Goal: Task Accomplishment & Management: Use online tool/utility

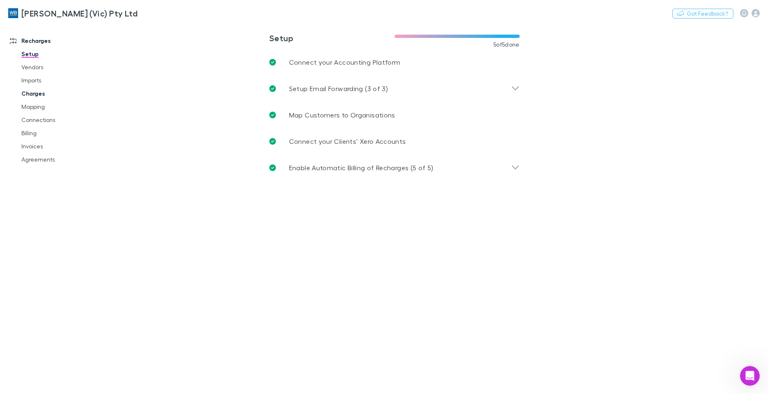
click at [33, 92] on link "Charges" at bounding box center [62, 93] width 98 height 13
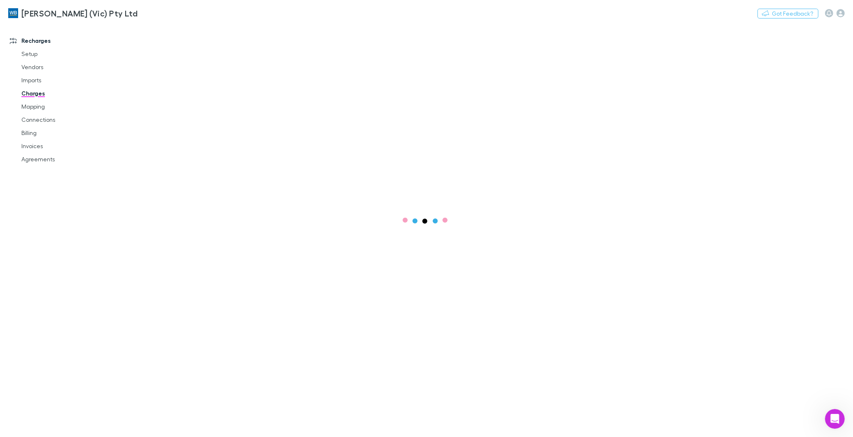
click at [38, 89] on link "Charges" at bounding box center [63, 93] width 100 height 13
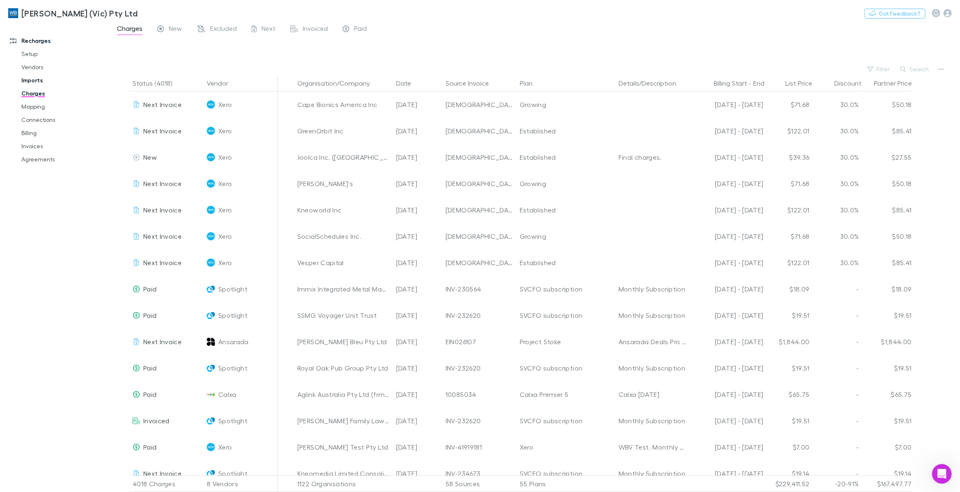
click at [32, 80] on link "Imports" at bounding box center [64, 80] width 103 height 13
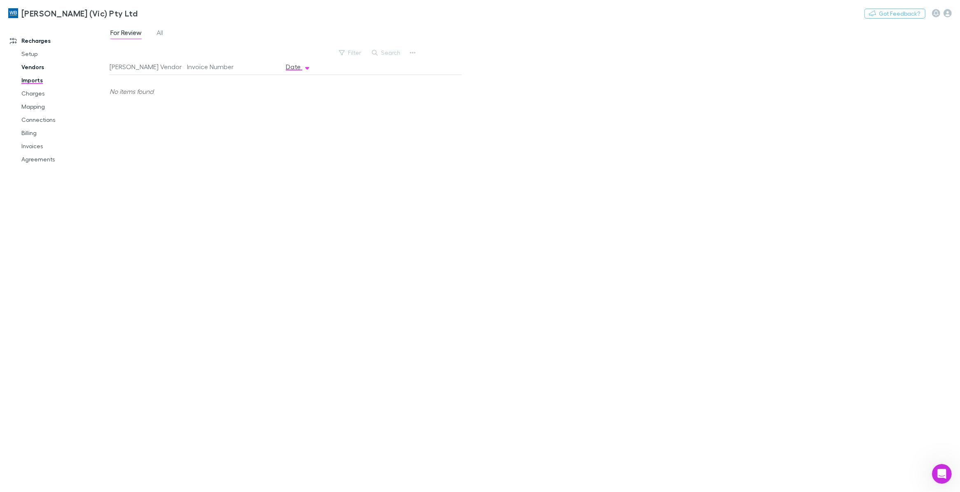
click at [30, 67] on link "Vendors" at bounding box center [64, 67] width 103 height 13
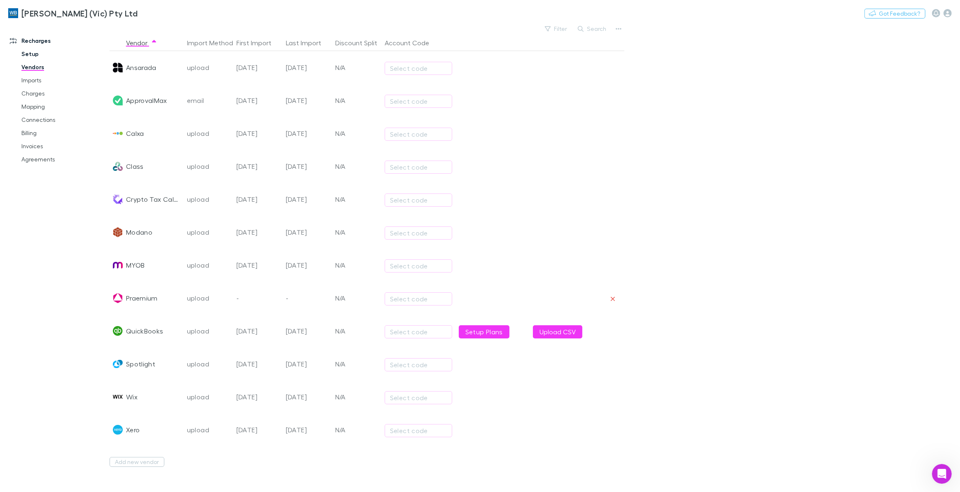
click at [33, 55] on link "Setup" at bounding box center [64, 53] width 103 height 13
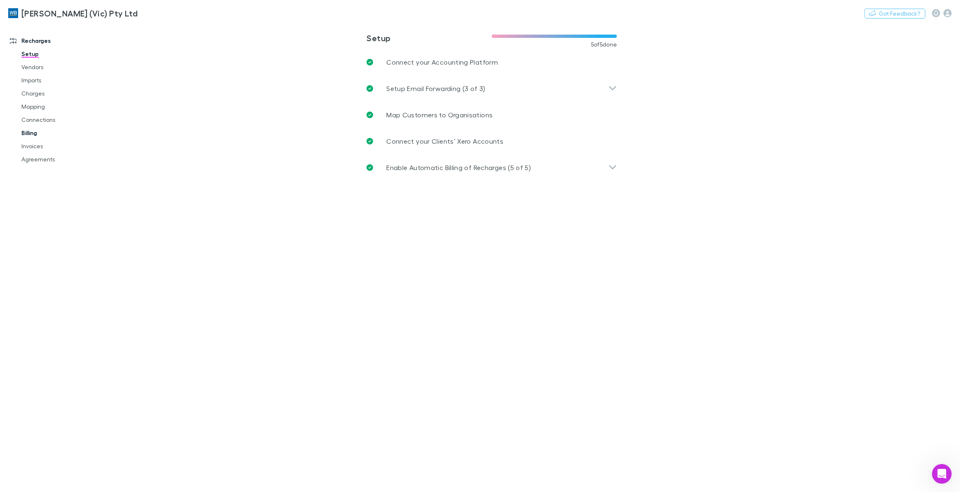
click at [28, 134] on link "Billing" at bounding box center [64, 132] width 103 height 13
click at [33, 144] on link "Invoices" at bounding box center [64, 146] width 103 height 13
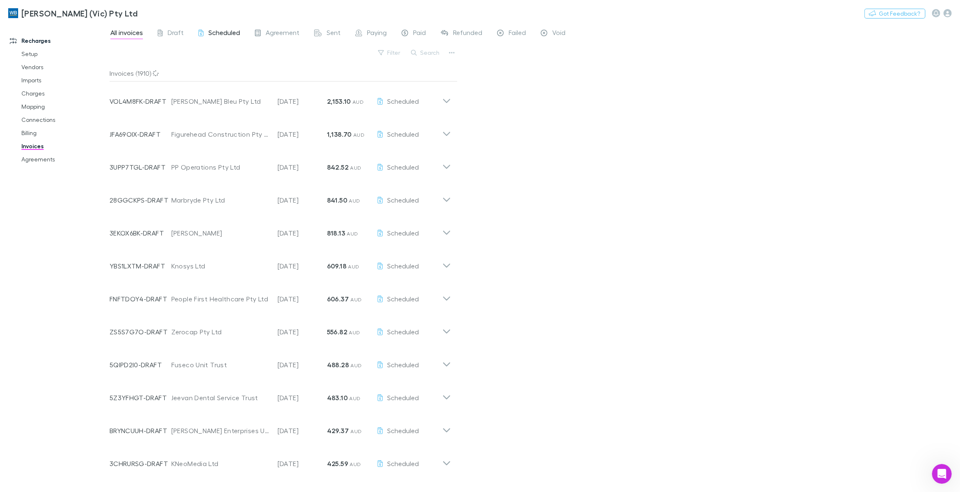
click at [219, 33] on span "Scheduled" at bounding box center [224, 33] width 32 height 11
click at [171, 34] on span "Draft" at bounding box center [176, 33] width 16 height 11
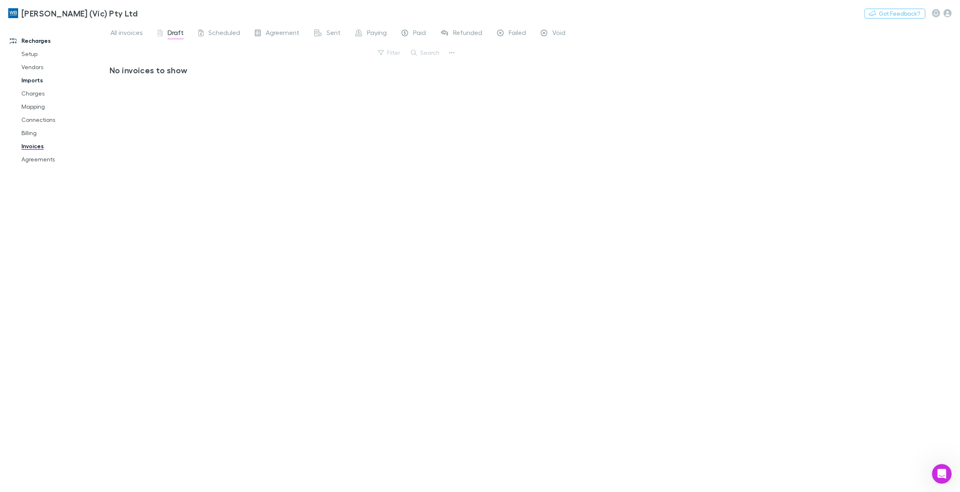
click at [33, 81] on link "Imports" at bounding box center [64, 80] width 103 height 13
click at [31, 52] on link "Setup" at bounding box center [64, 53] width 103 height 13
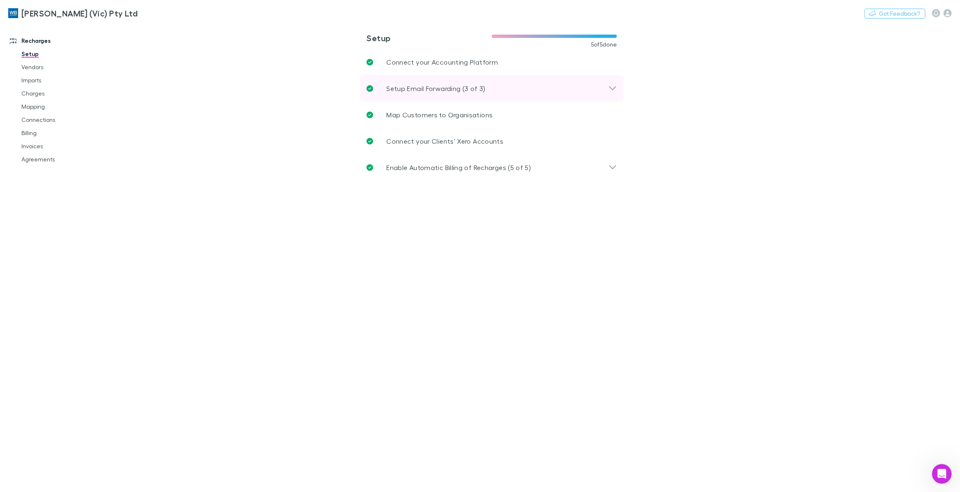
click at [612, 84] on icon at bounding box center [612, 89] width 9 height 10
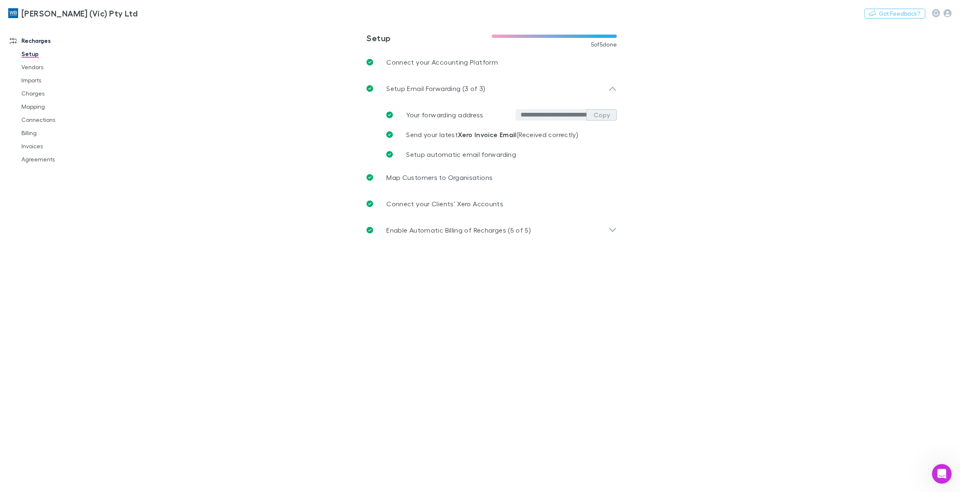
click at [605, 112] on button "Copy" at bounding box center [602, 115] width 30 height 12
click at [38, 94] on link "Charges" at bounding box center [64, 93] width 103 height 13
